Goal: Complete application form

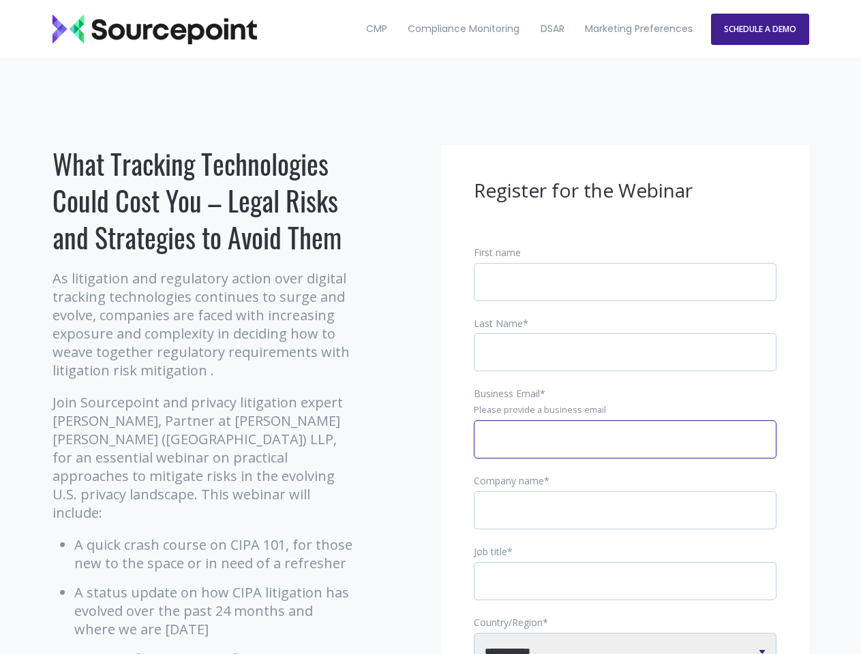
click at [625, 450] on input "Business Email *" at bounding box center [625, 439] width 303 height 38
